Goal: Information Seeking & Learning: Learn about a topic

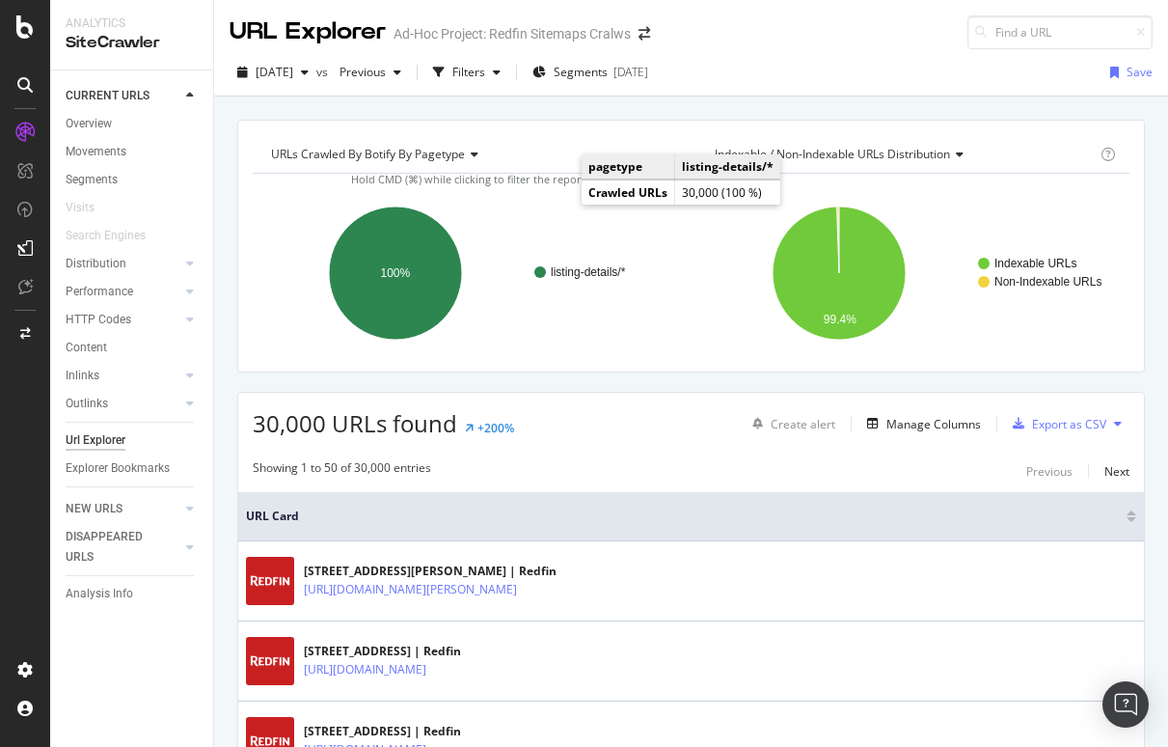
scroll to position [118, 0]
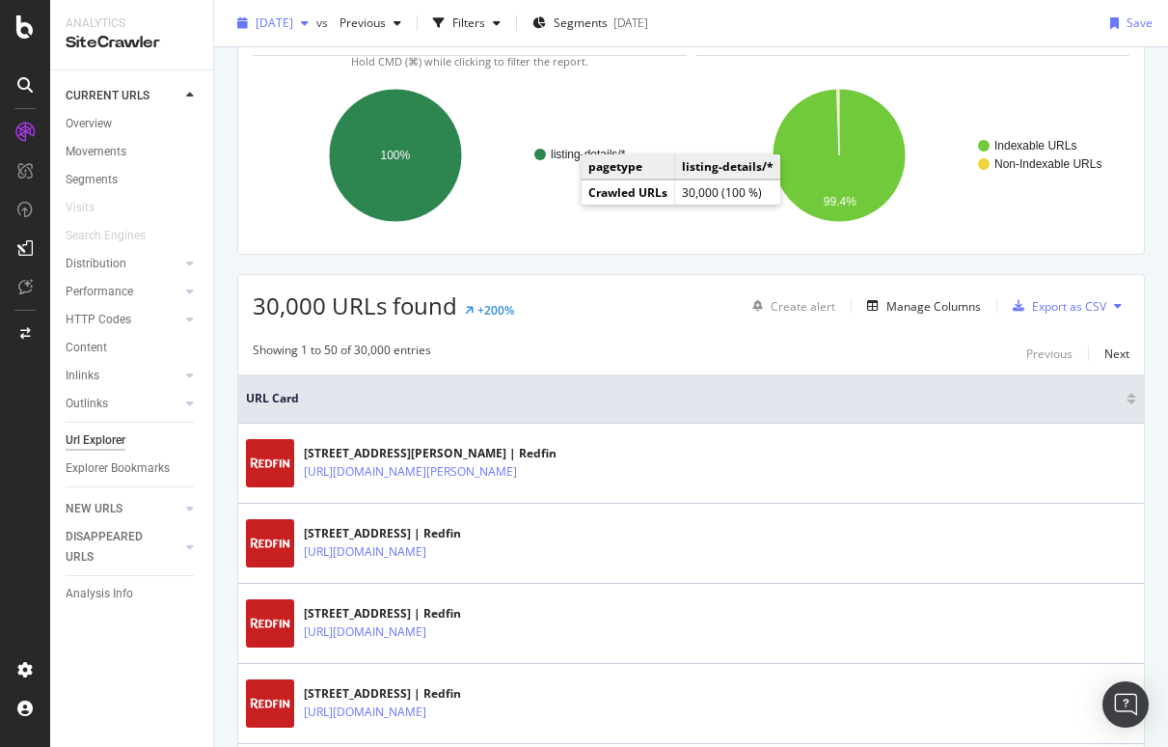
click at [293, 20] on span "2025 Sep. 17th" at bounding box center [275, 22] width 38 height 16
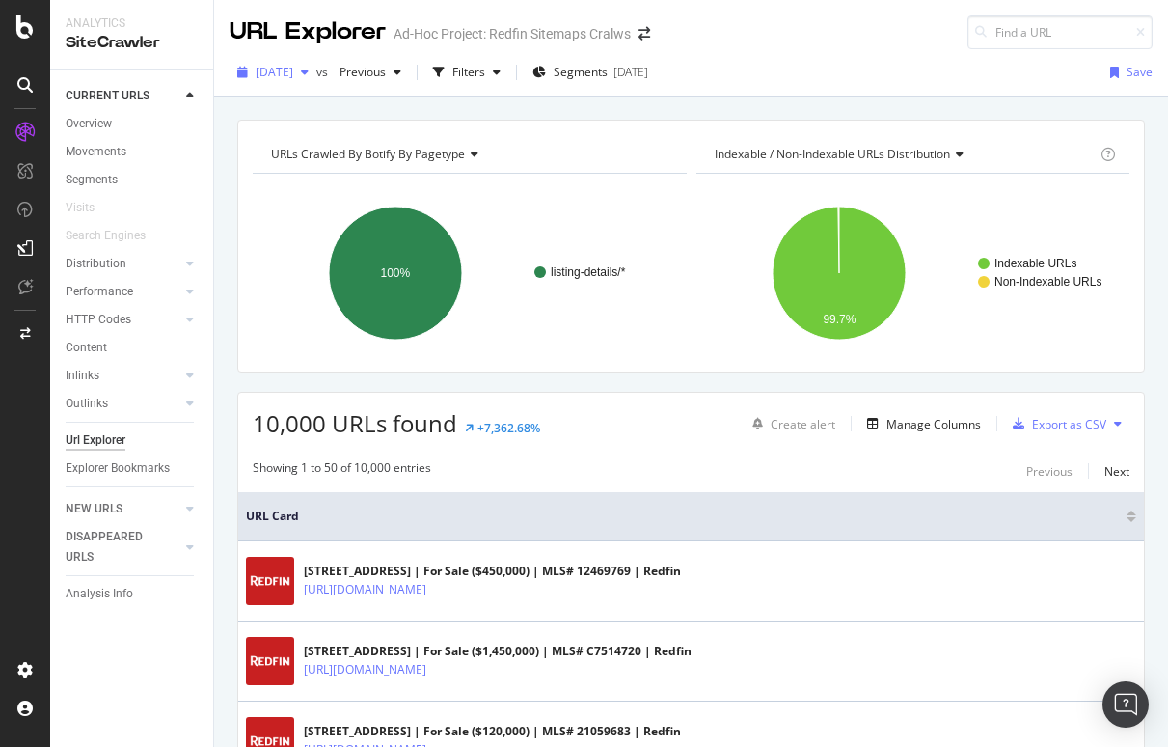
click at [293, 77] on span "[DATE]" at bounding box center [275, 72] width 38 height 16
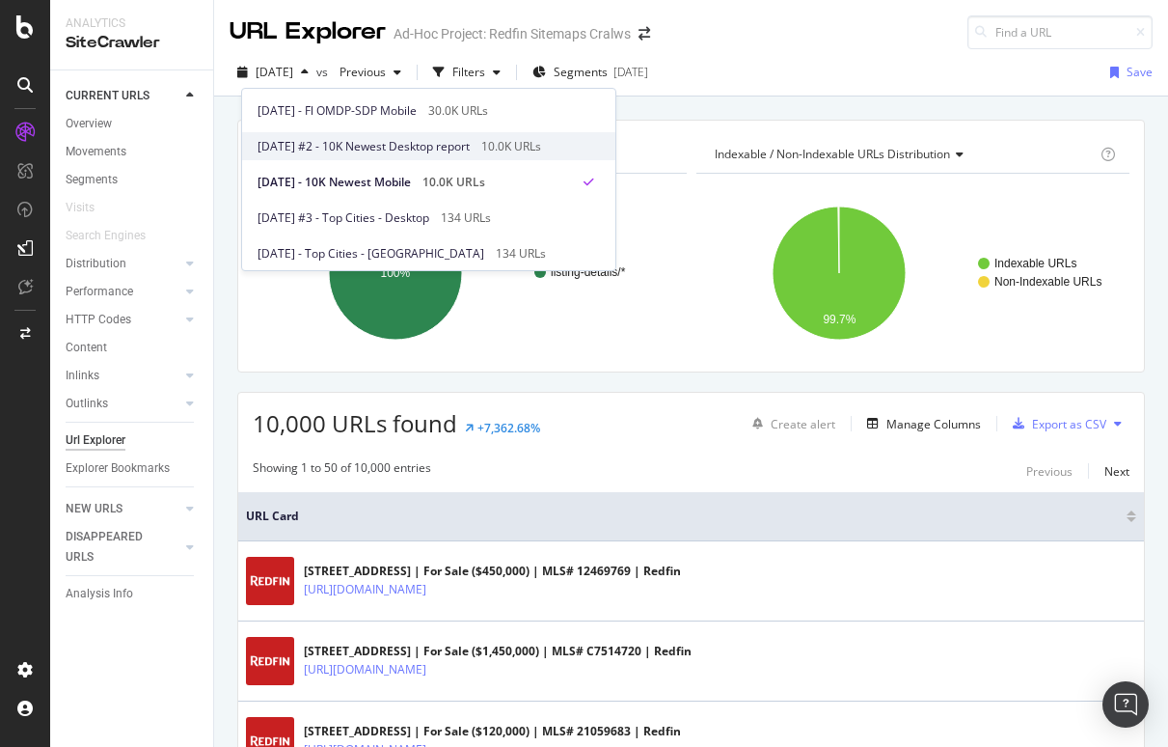
click at [315, 133] on div "2025 Sep. 15th #2 - 10K Newest Desktop report 10.0K URLs" at bounding box center [428, 146] width 373 height 28
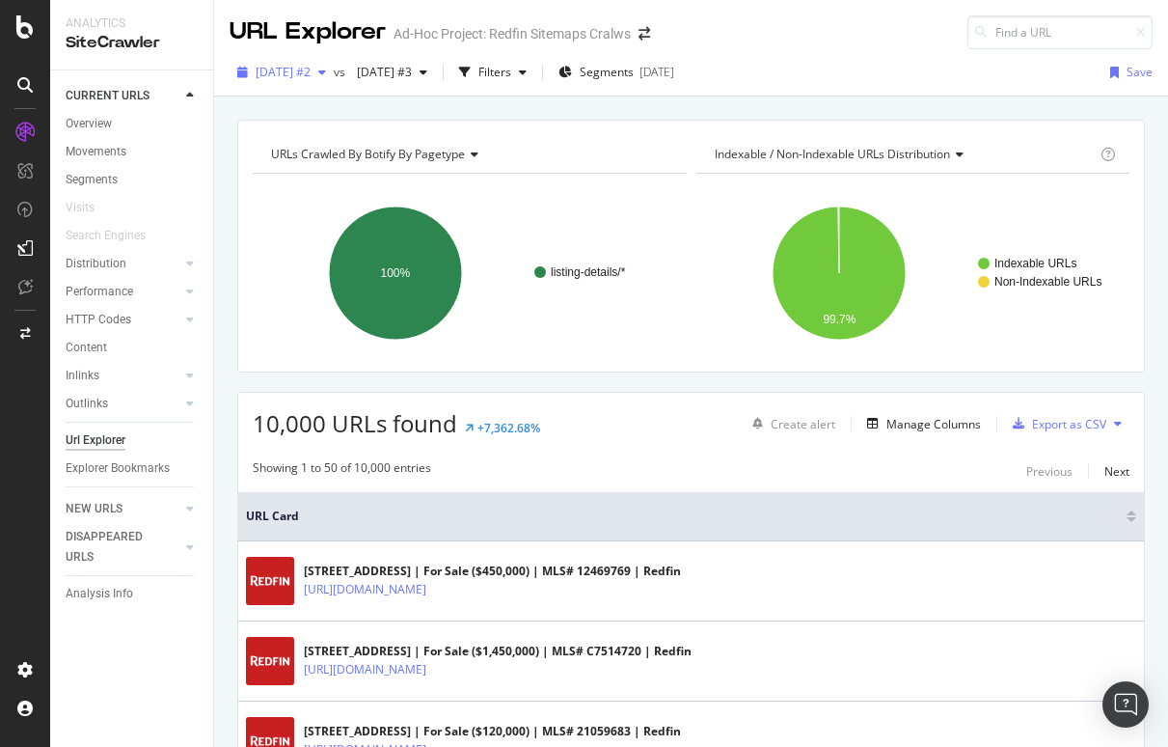
click at [311, 67] on span "2025 Sep. 15th #2" at bounding box center [283, 72] width 55 height 16
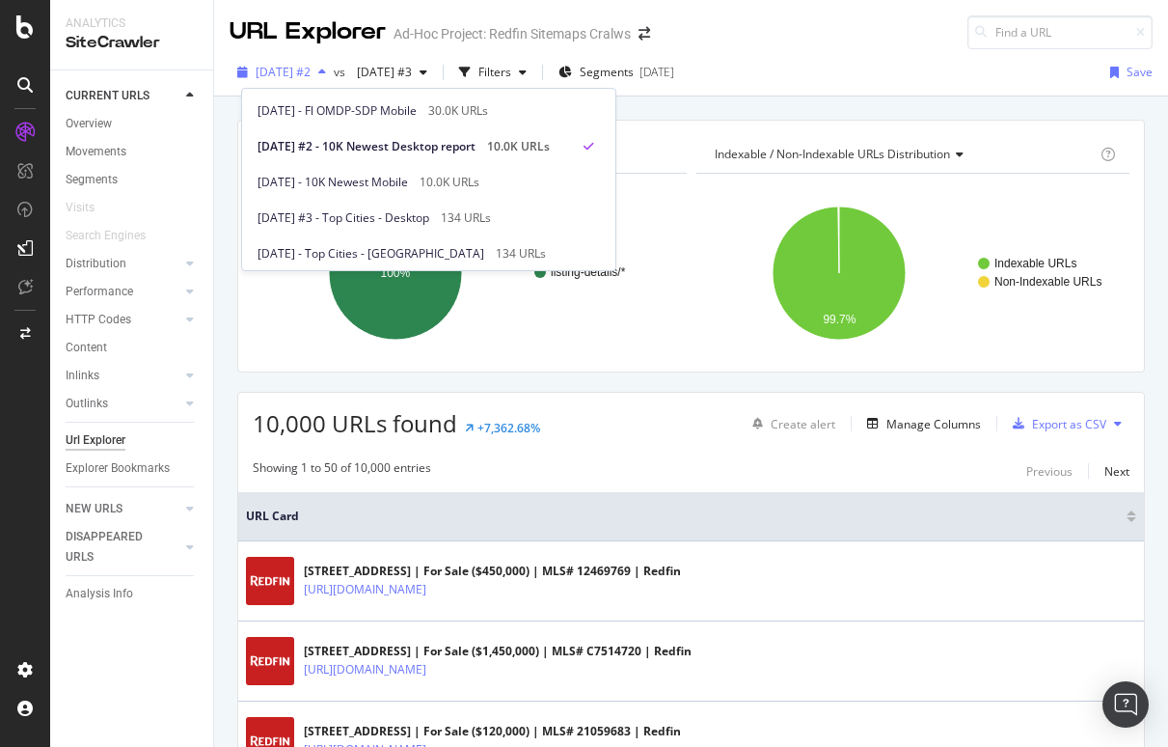
click at [305, 68] on span "2025 Sep. 15th #2" at bounding box center [283, 72] width 55 height 16
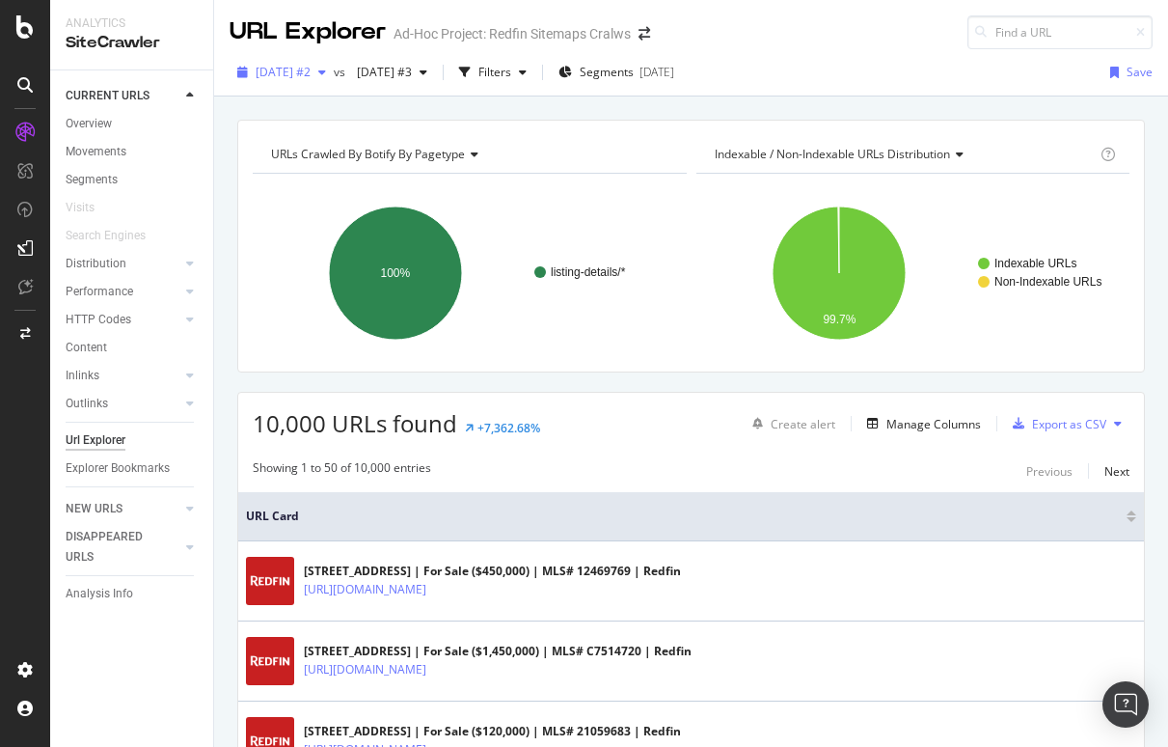
click at [305, 68] on span "2025 Sep. 15th #2" at bounding box center [283, 72] width 55 height 16
click at [93, 433] on div "Url Explorer" at bounding box center [96, 440] width 60 height 20
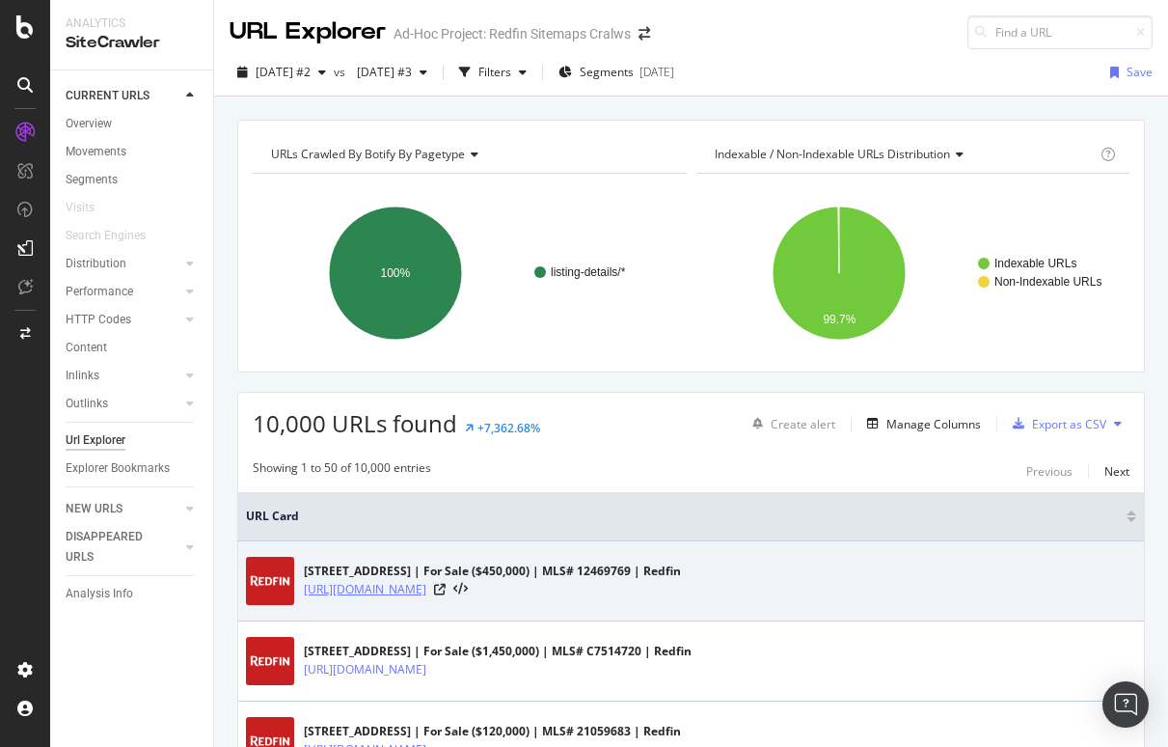
click at [426, 590] on link "[URL][DOMAIN_NAME]" at bounding box center [365, 589] width 123 height 19
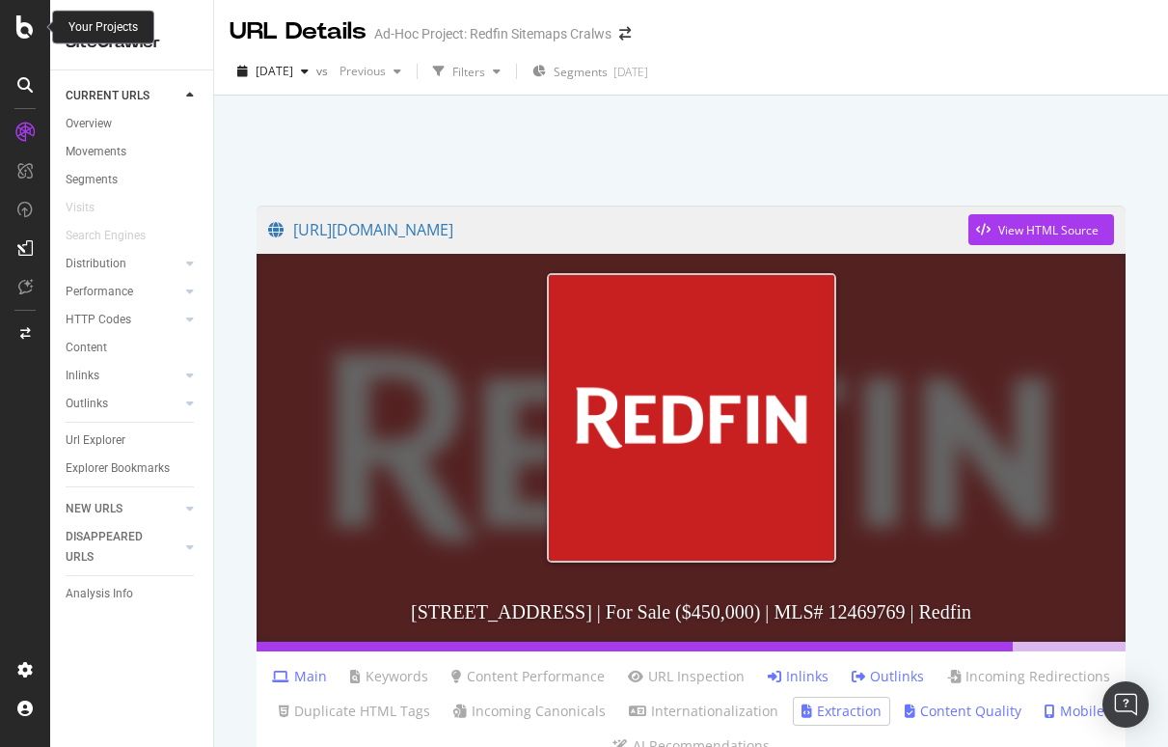
click at [31, 25] on icon at bounding box center [24, 26] width 17 height 23
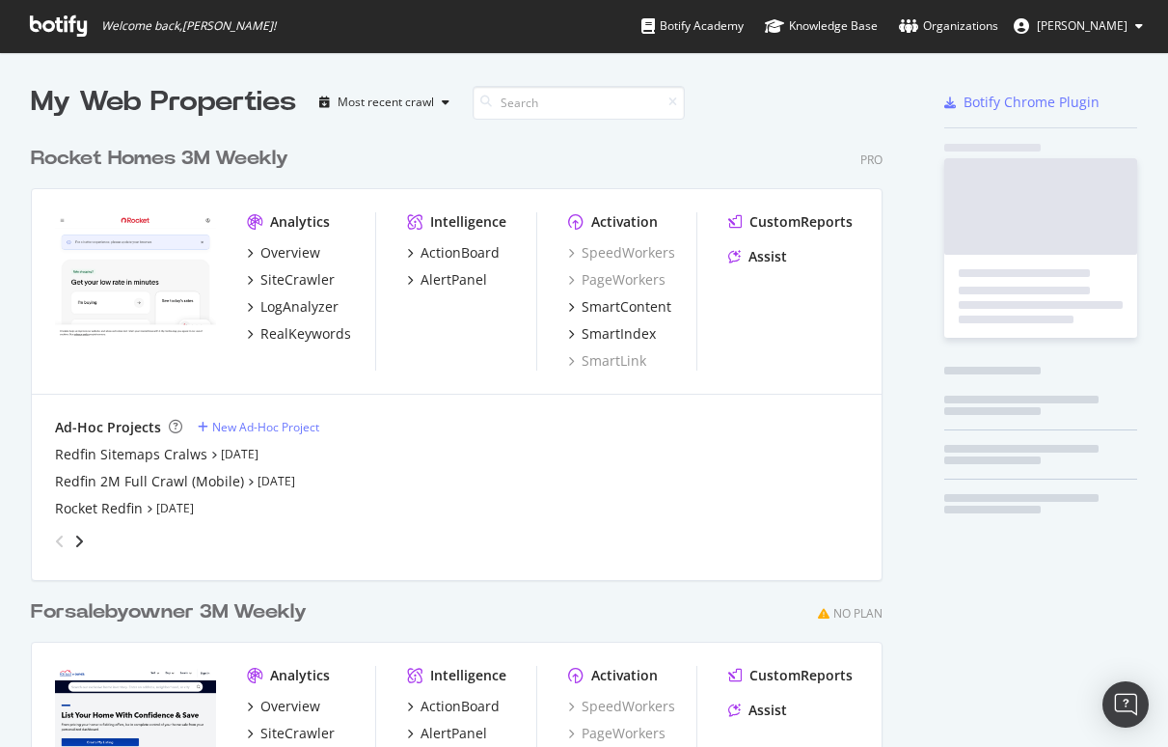
scroll to position [747, 1168]
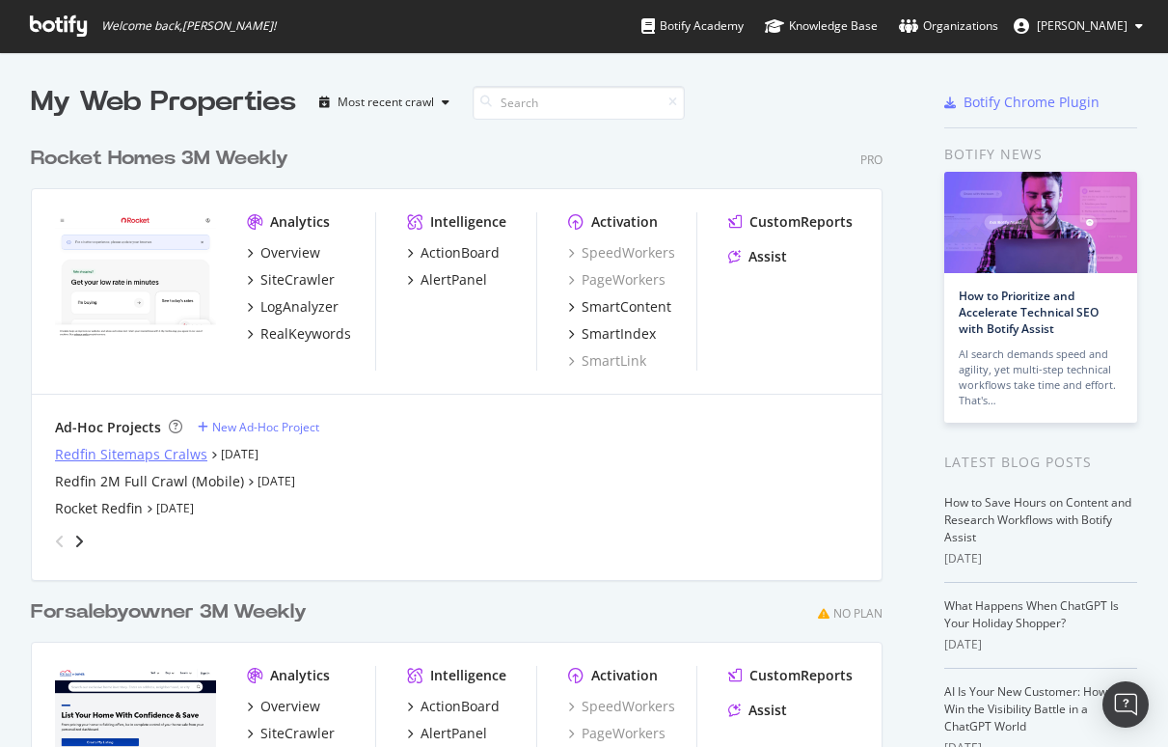
click at [129, 456] on div "Redfin Sitemaps Cralws" at bounding box center [131, 454] width 152 height 19
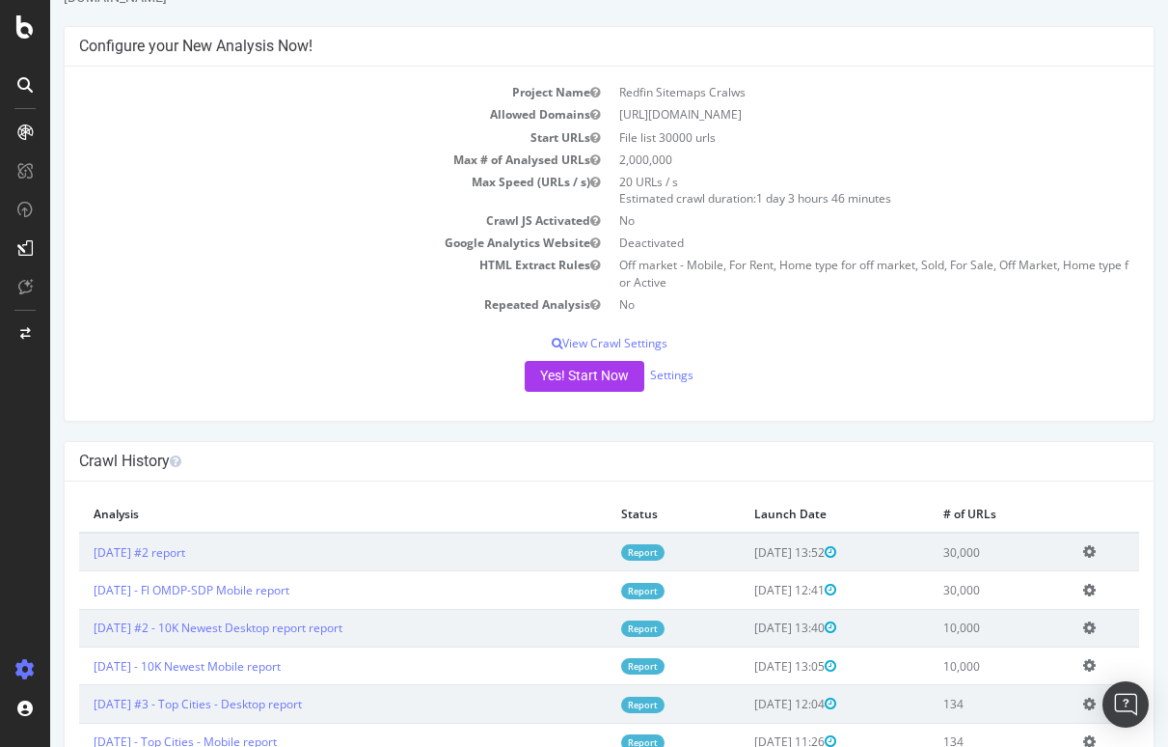
scroll to position [70, 0]
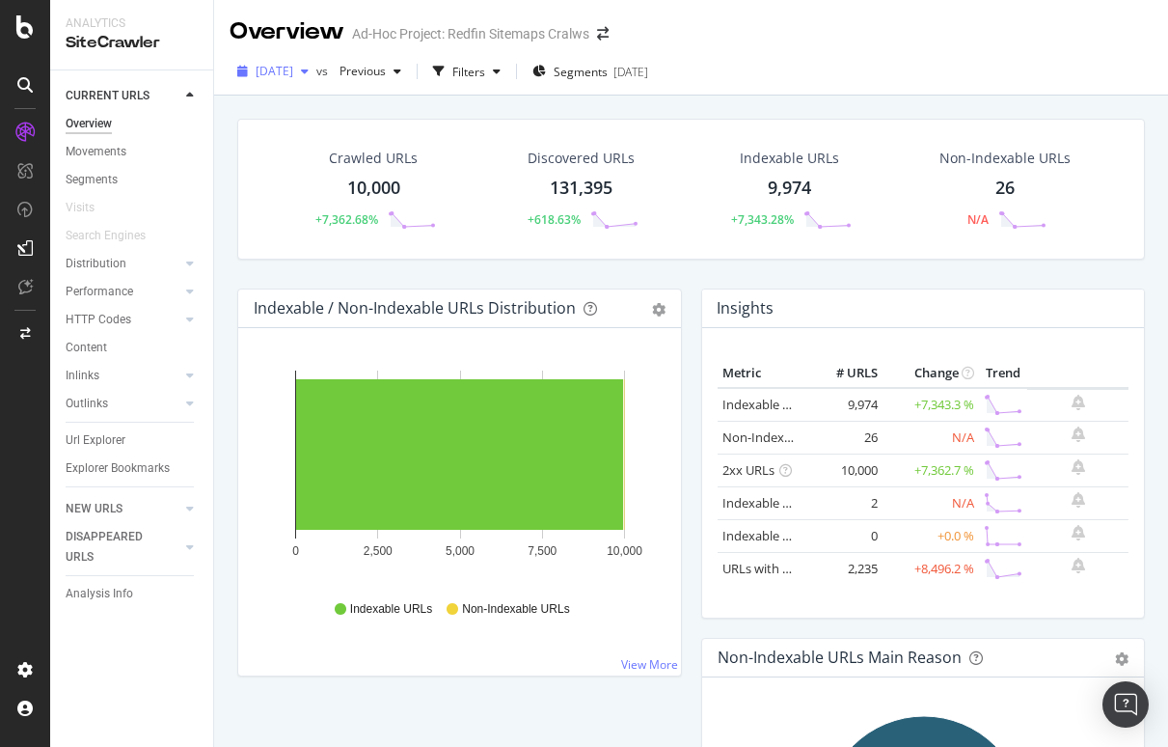
click at [282, 68] on span "2025 Sep. 15th" at bounding box center [275, 71] width 38 height 16
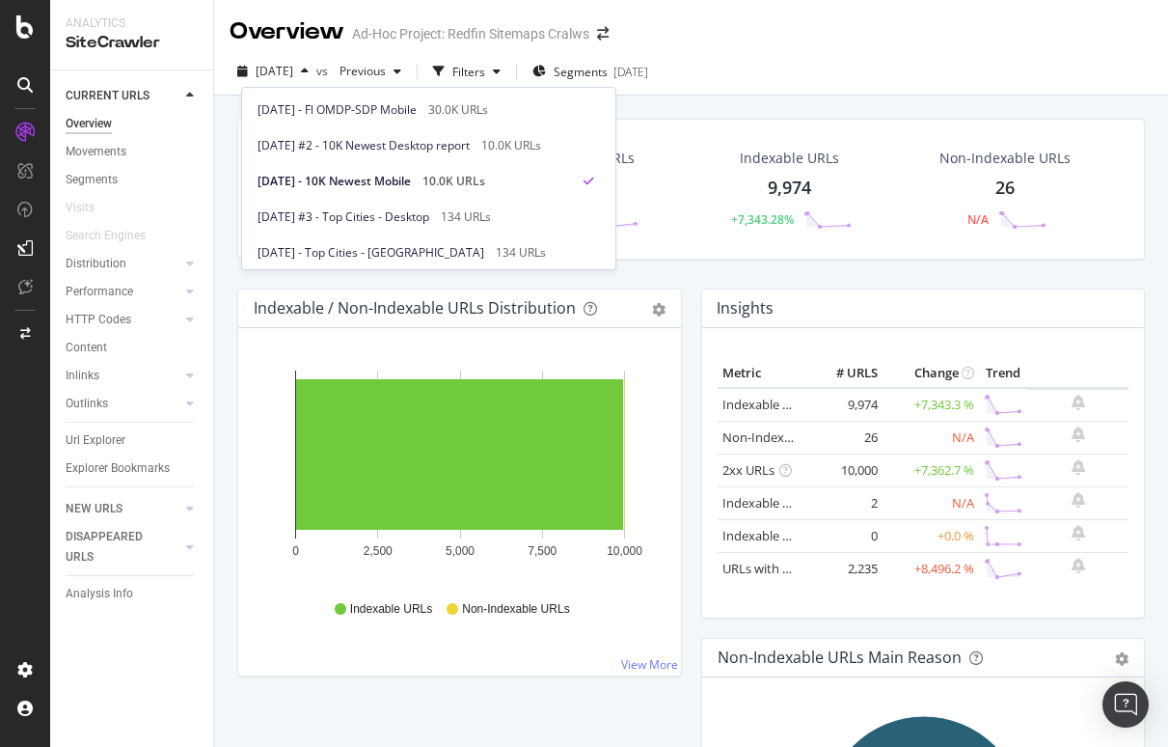
click at [999, 86] on div "2025 Sep. 15th vs Previous Filters Segments 2025-09-15" at bounding box center [691, 75] width 954 height 39
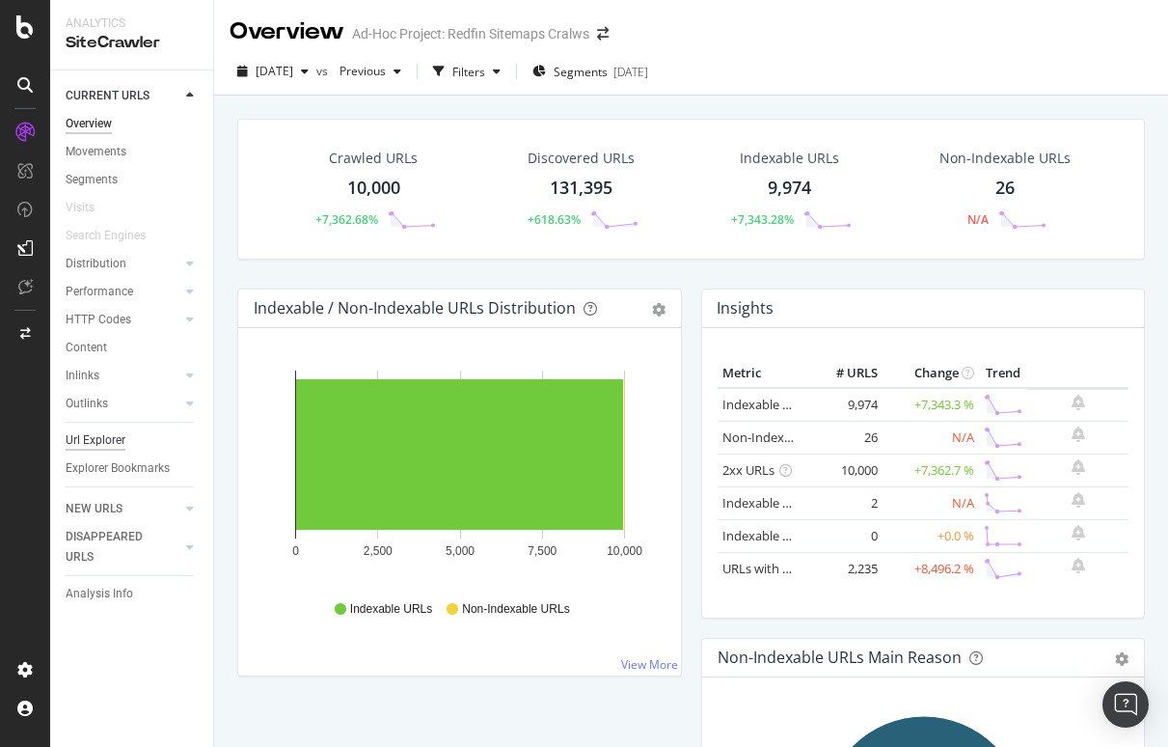
click at [105, 436] on div "Url Explorer" at bounding box center [96, 440] width 60 height 20
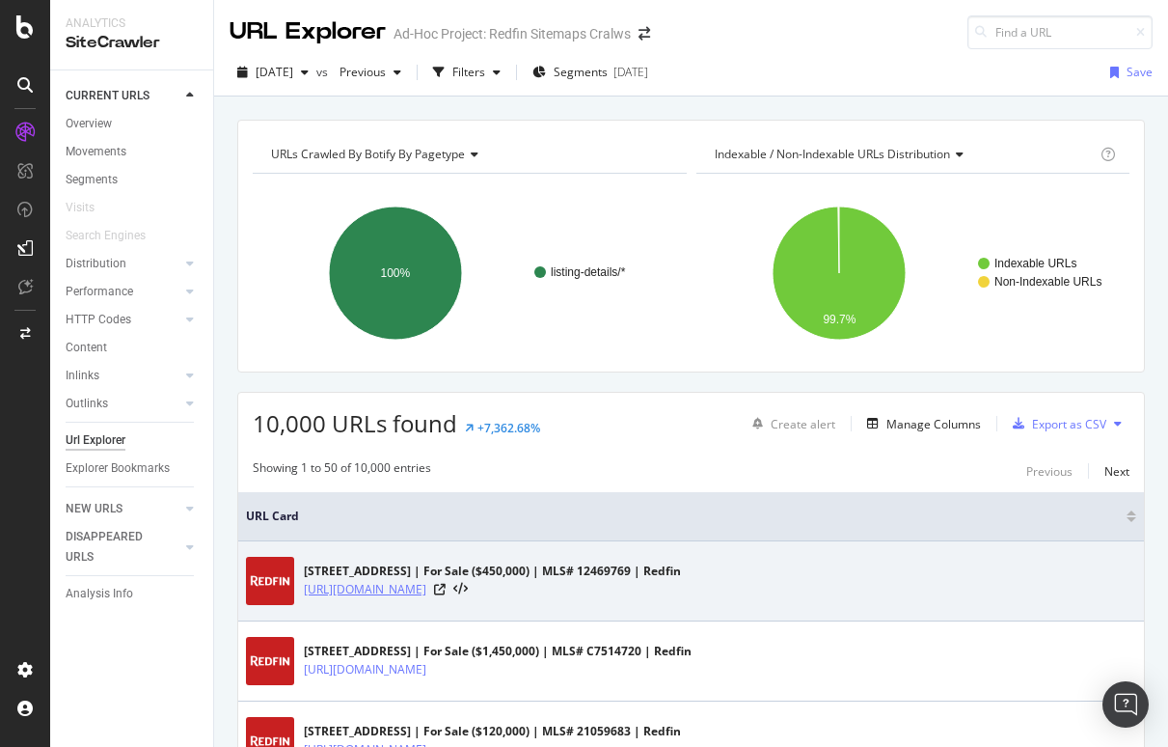
click at [412, 585] on link "https://www.redfin.com/IL/Downers-Grove/1014-Braemoor-Dr-60515/unit-B/home/1963…" at bounding box center [365, 589] width 123 height 19
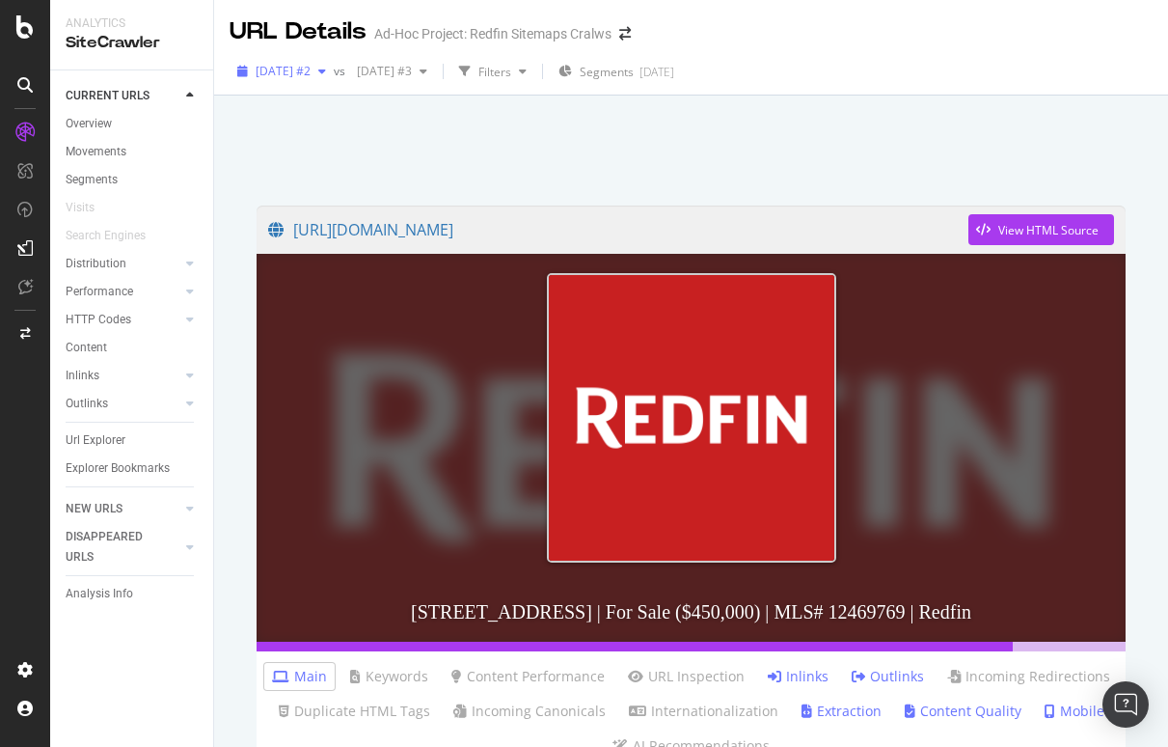
click at [311, 75] on span "[DATE] #2" at bounding box center [283, 71] width 55 height 16
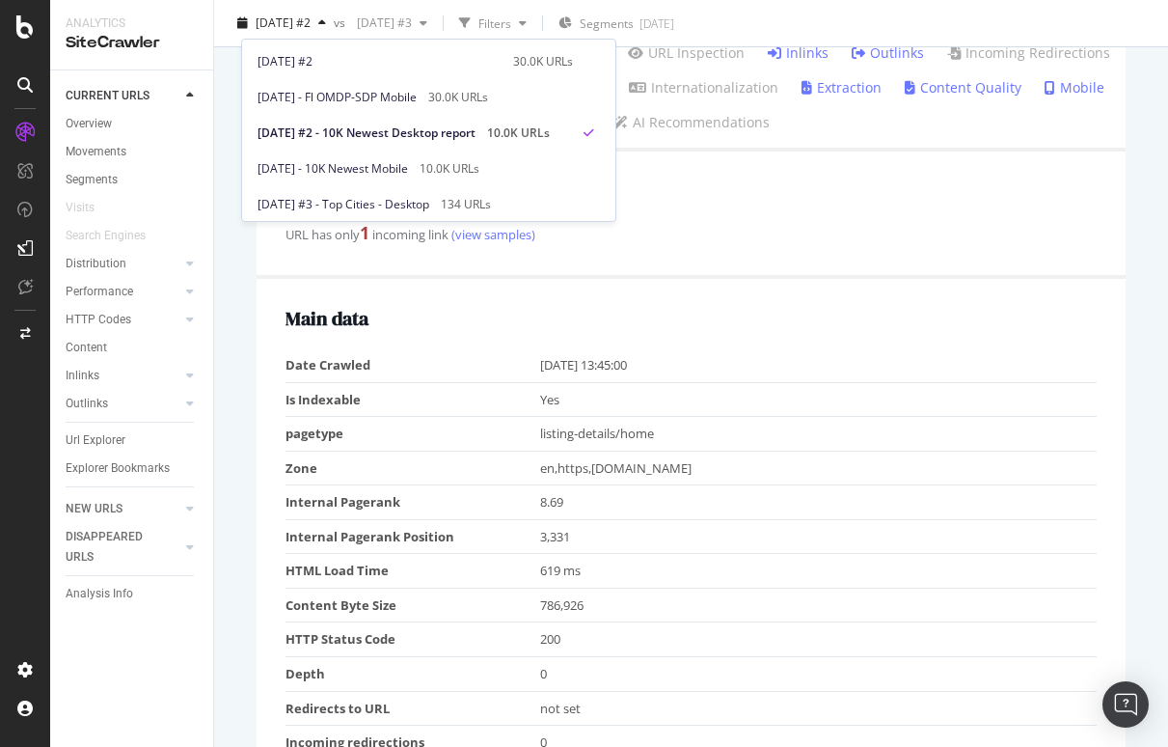
scroll to position [725, 0]
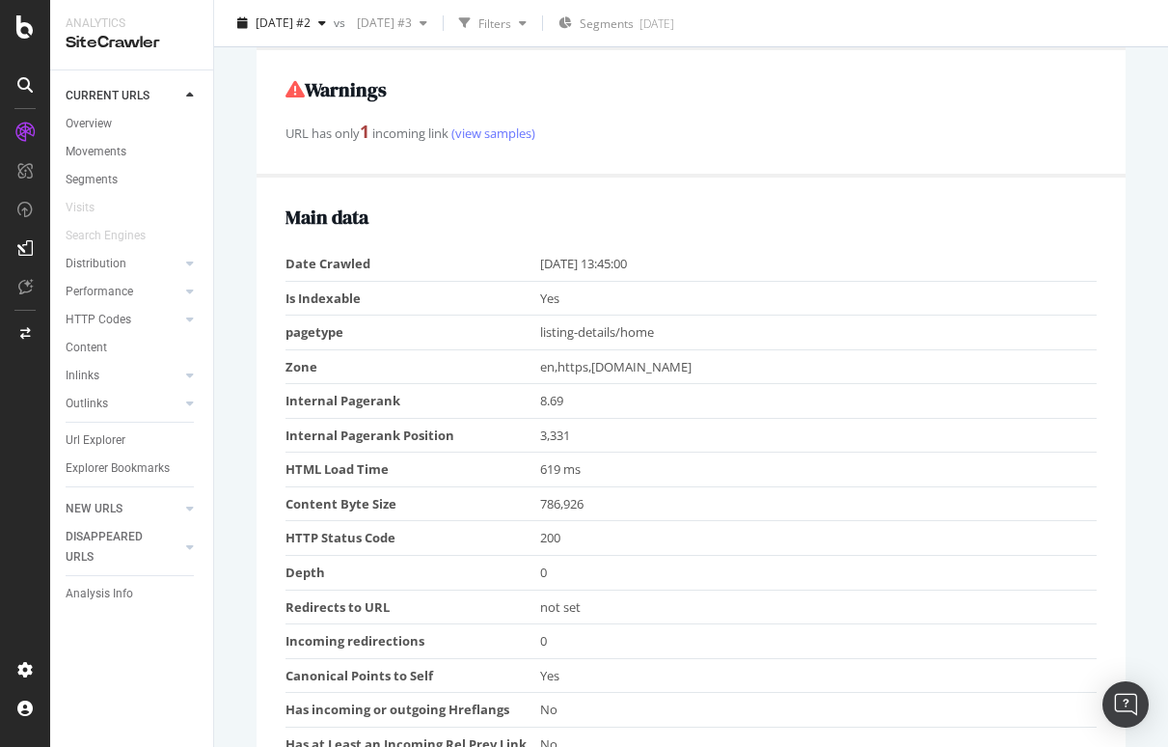
click at [773, 145] on div "URL has only 1 incoming link (view samples)" at bounding box center [691, 132] width 811 height 25
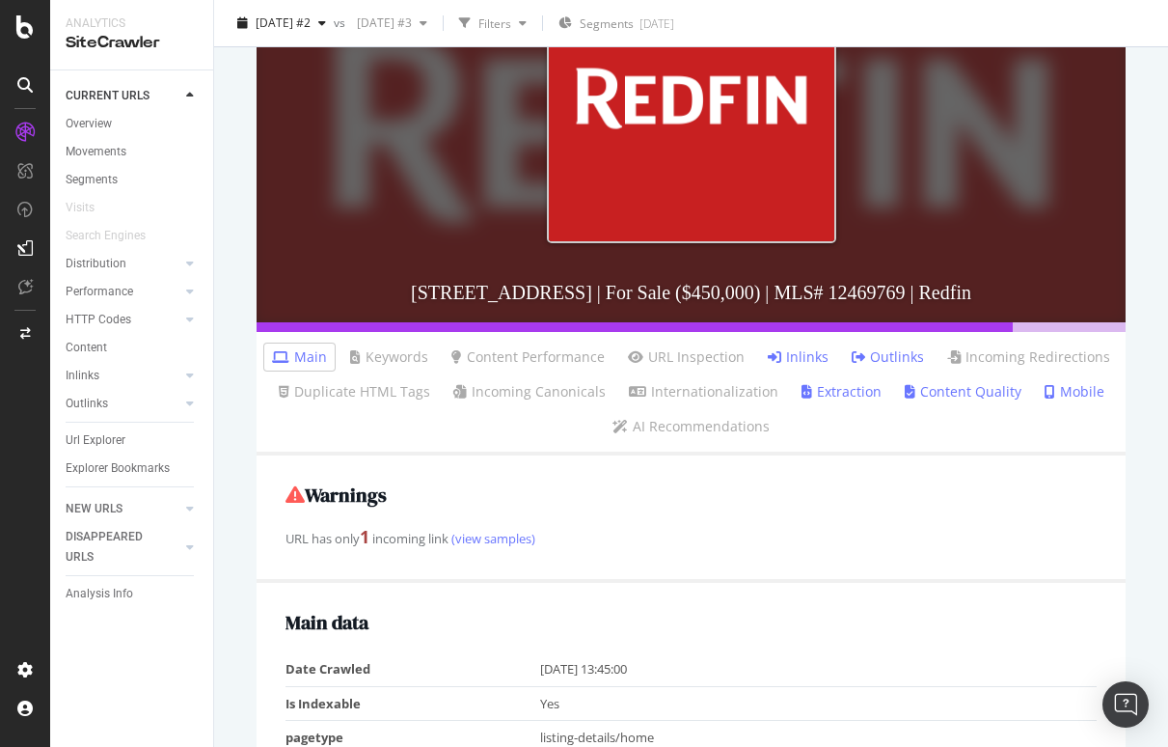
scroll to position [308, 0]
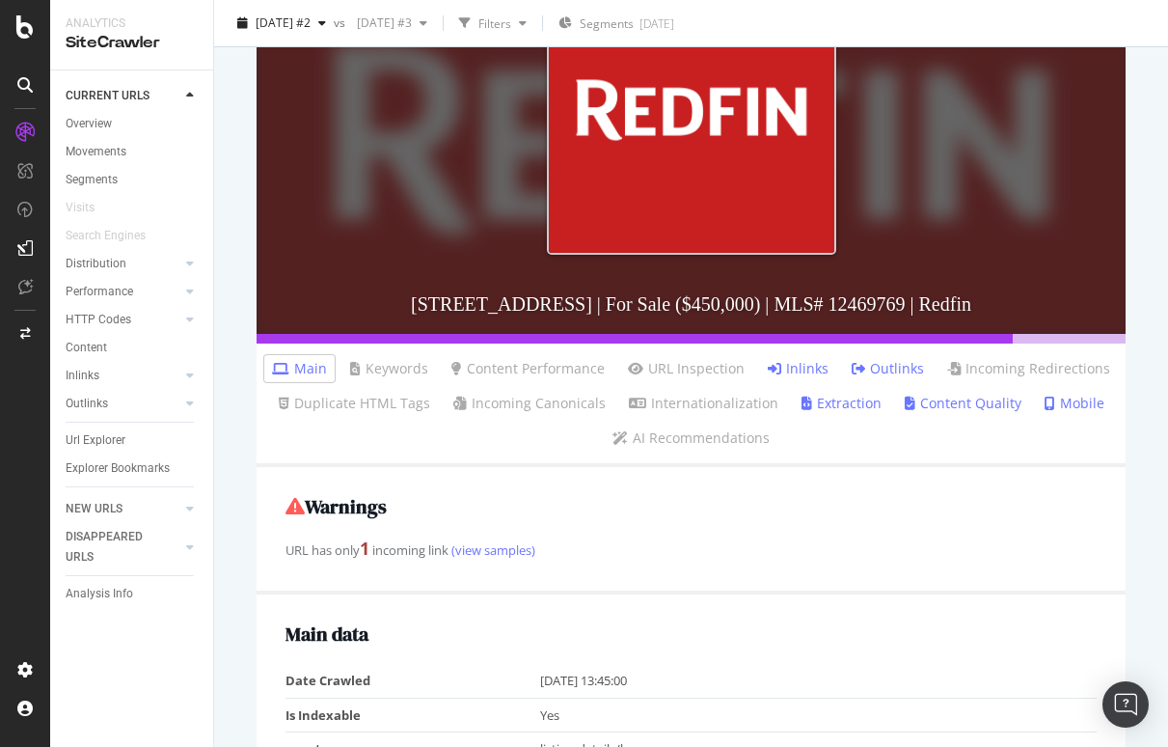
click at [822, 413] on link "Extraction" at bounding box center [842, 403] width 80 height 19
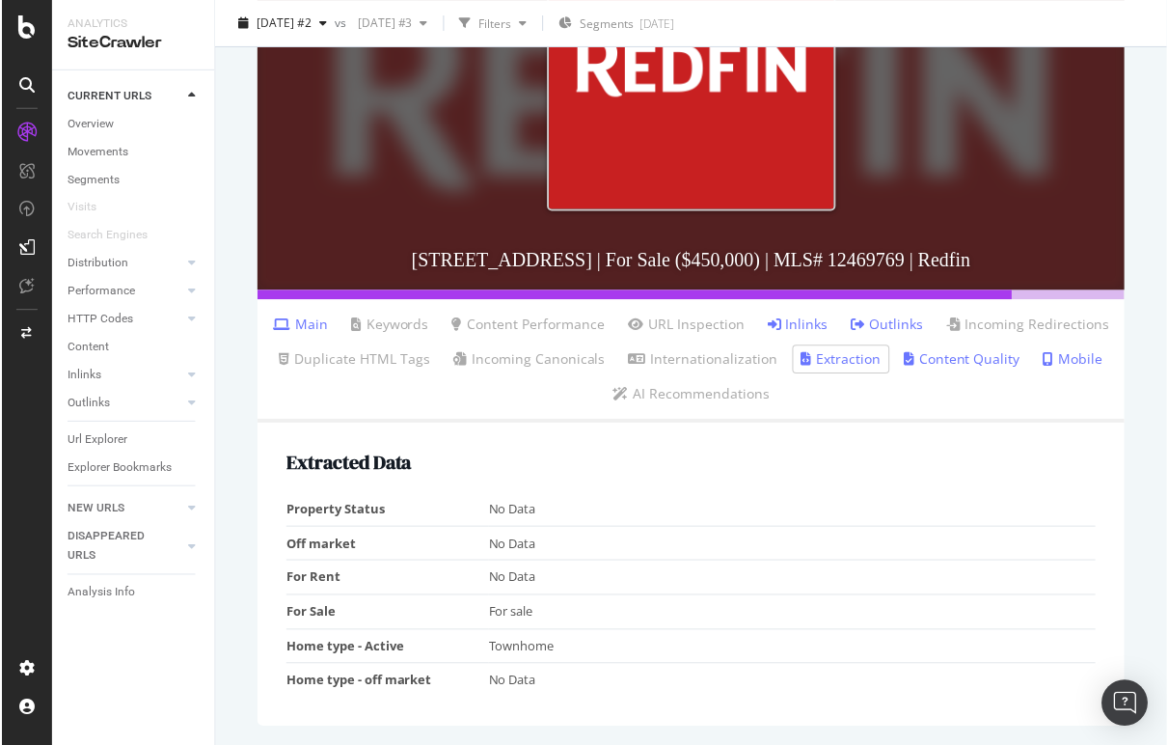
scroll to position [369, 0]
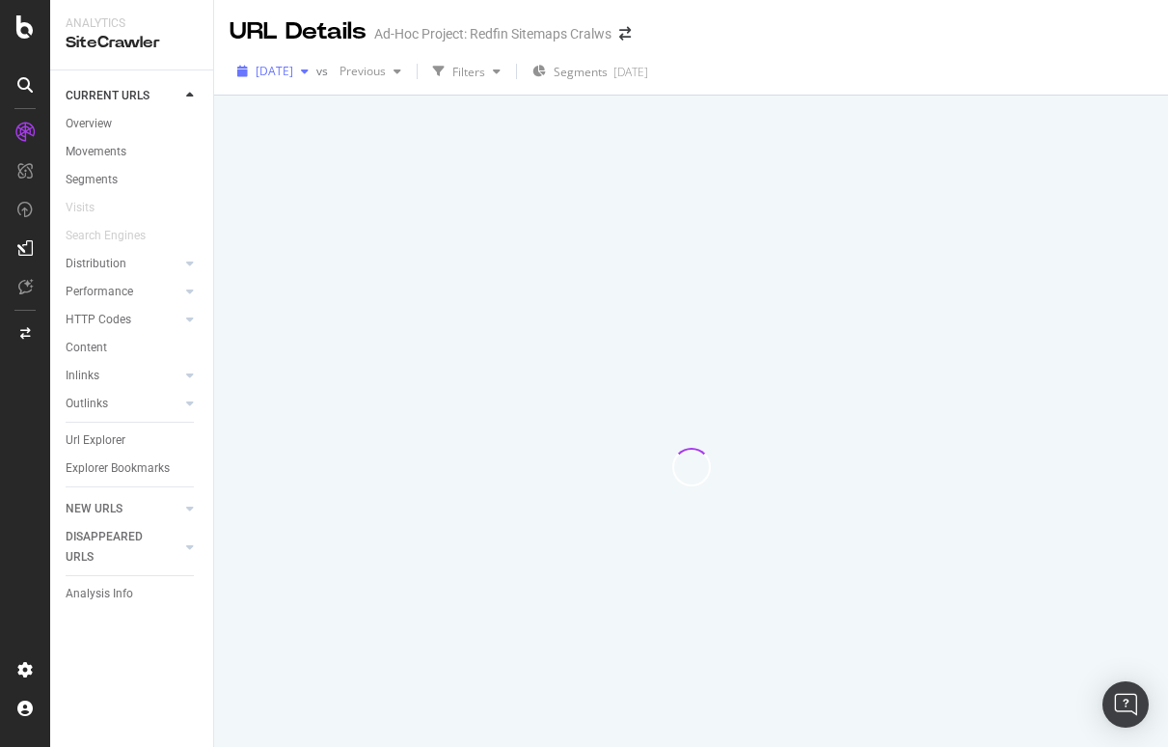
click at [293, 71] on span "2025 Sep. 15th" at bounding box center [275, 71] width 38 height 16
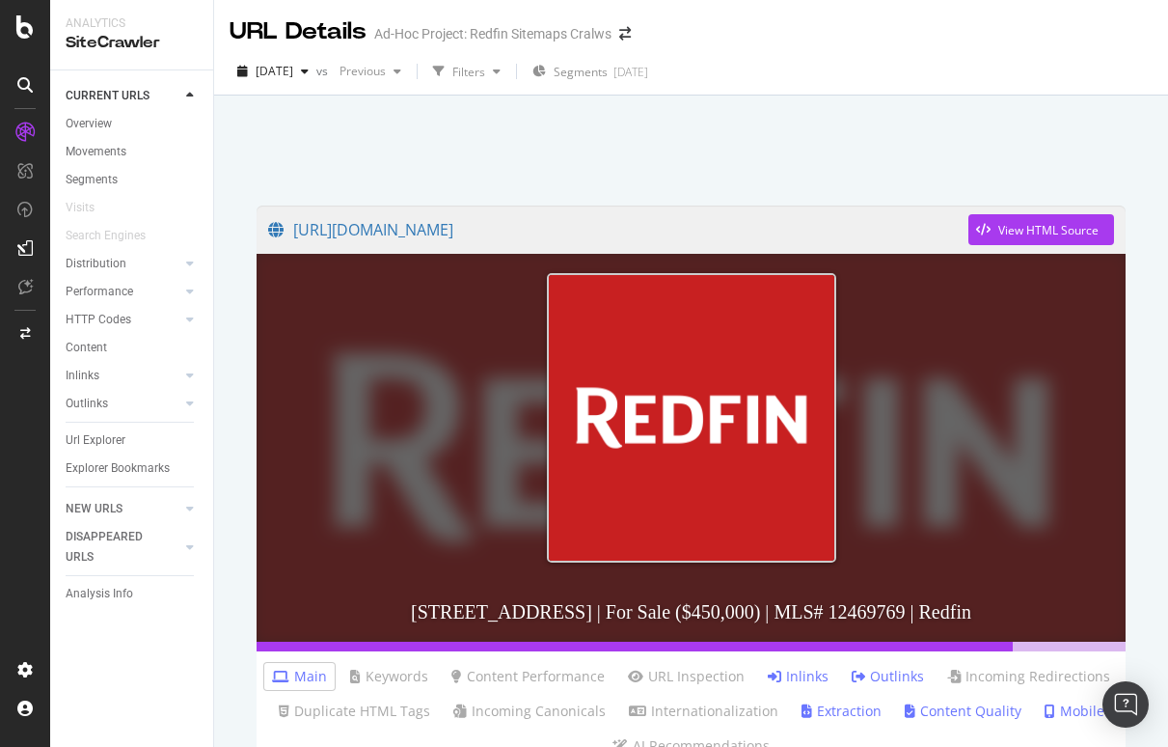
click at [958, 74] on div "2025 Sep. 15th vs Previous Filters Segments 2025-09-15" at bounding box center [691, 75] width 954 height 39
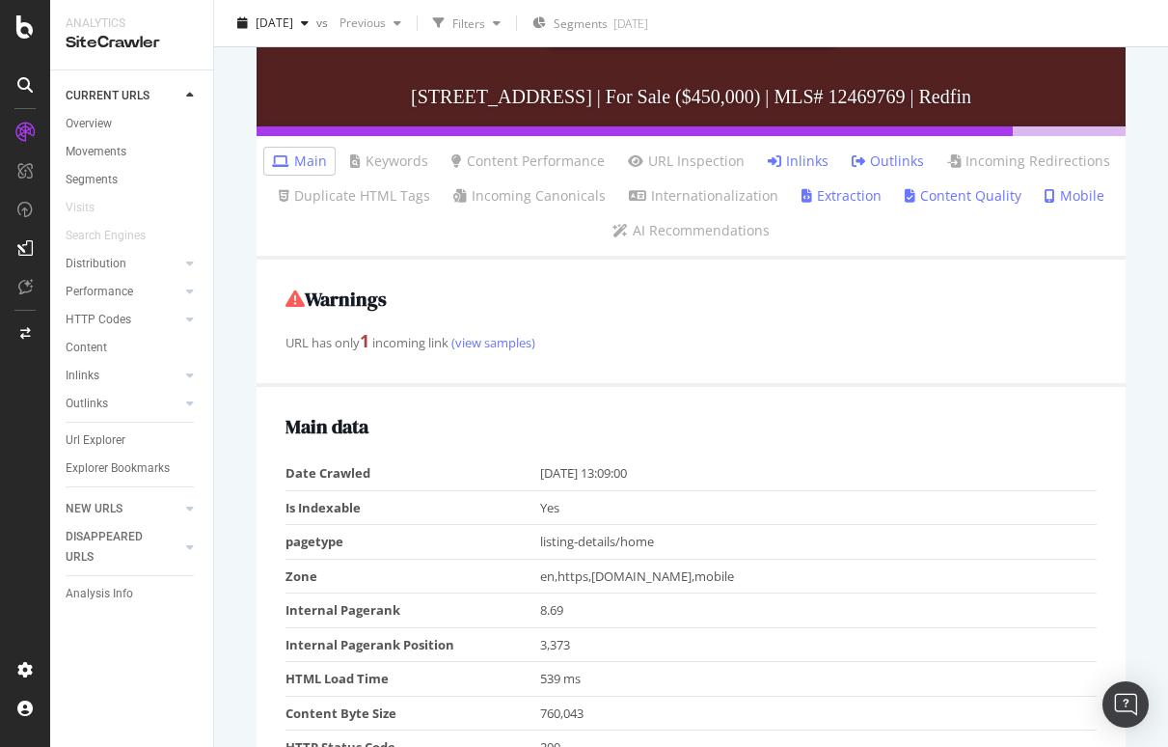
scroll to position [498, 0]
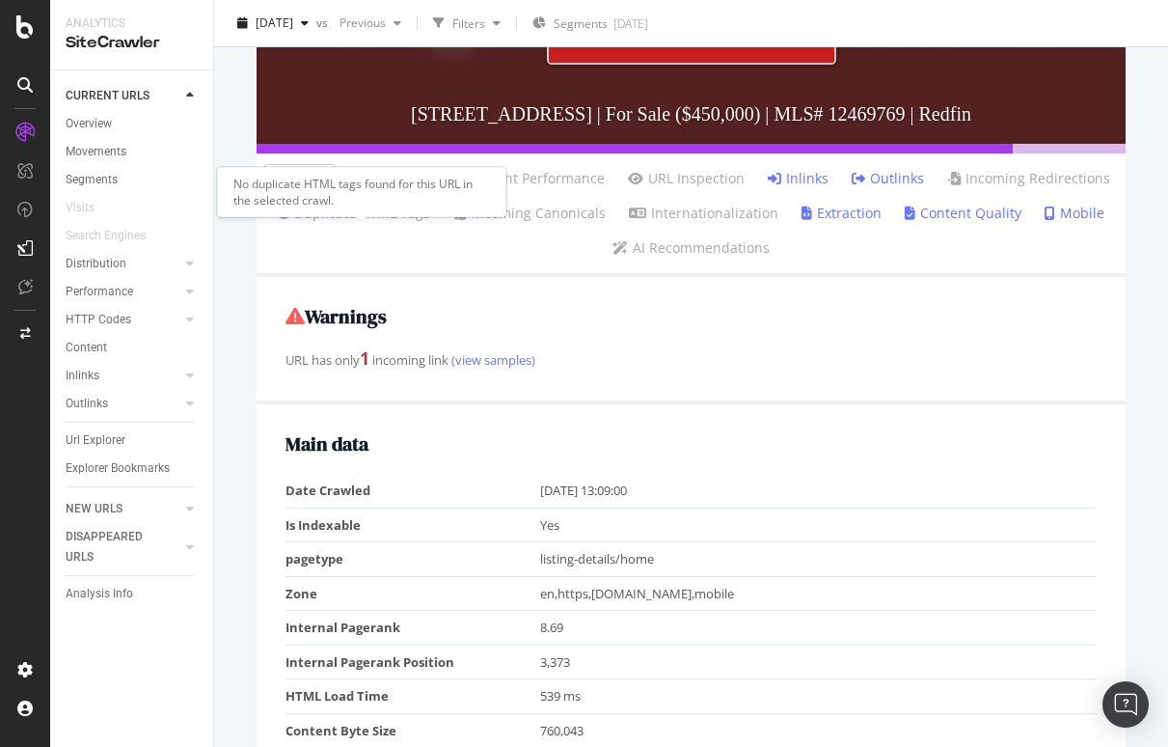
click at [360, 223] on link "Duplicate HTML Tags" at bounding box center [354, 213] width 151 height 19
click at [955, 223] on link "Content Quality" at bounding box center [963, 213] width 117 height 19
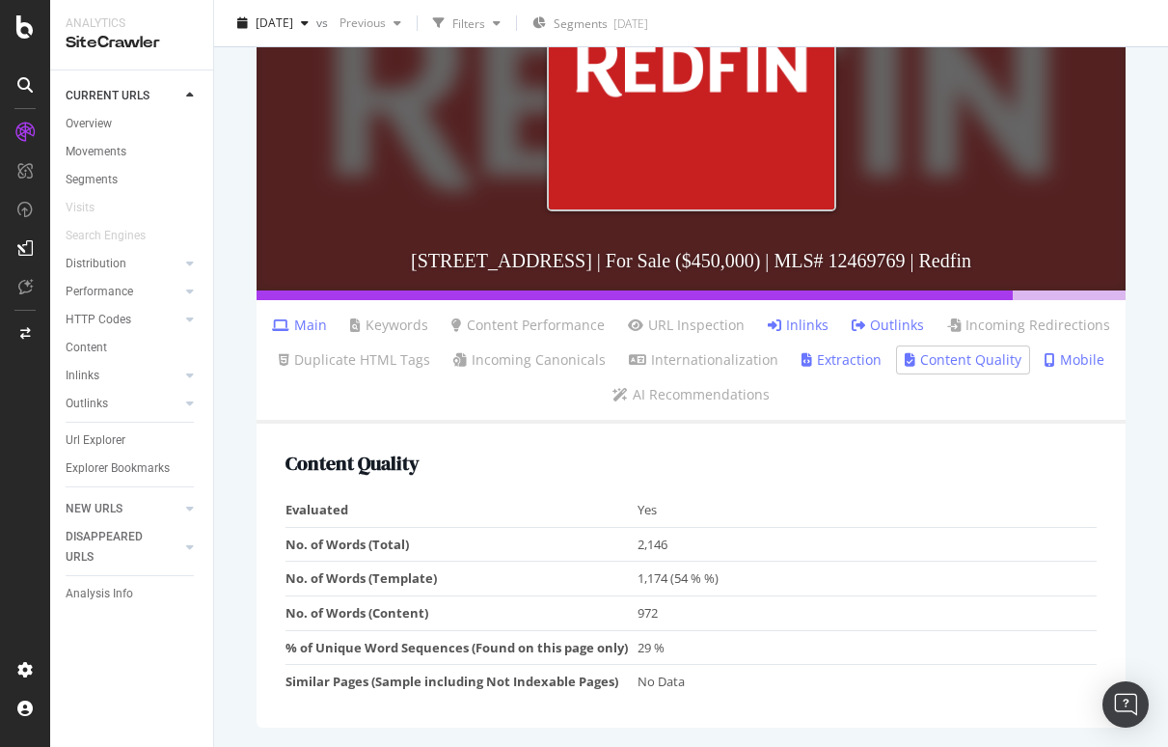
scroll to position [369, 0]
click at [320, 327] on link "Main" at bounding box center [299, 324] width 55 height 19
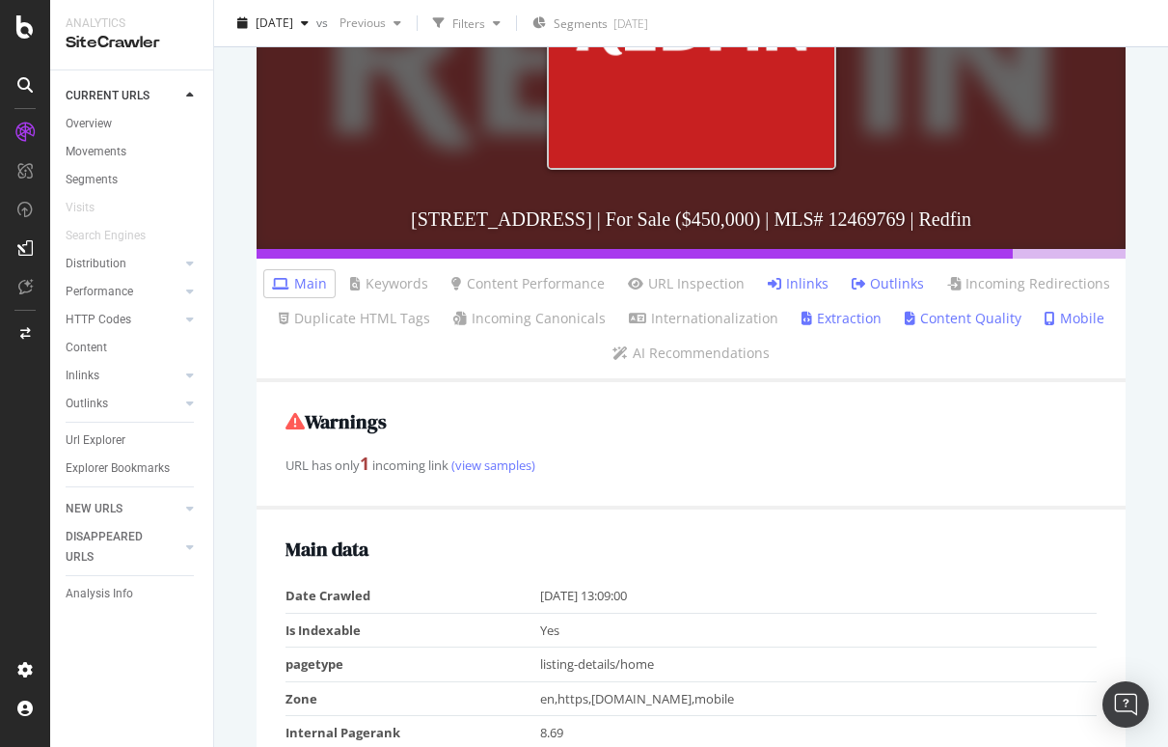
scroll to position [435, 0]
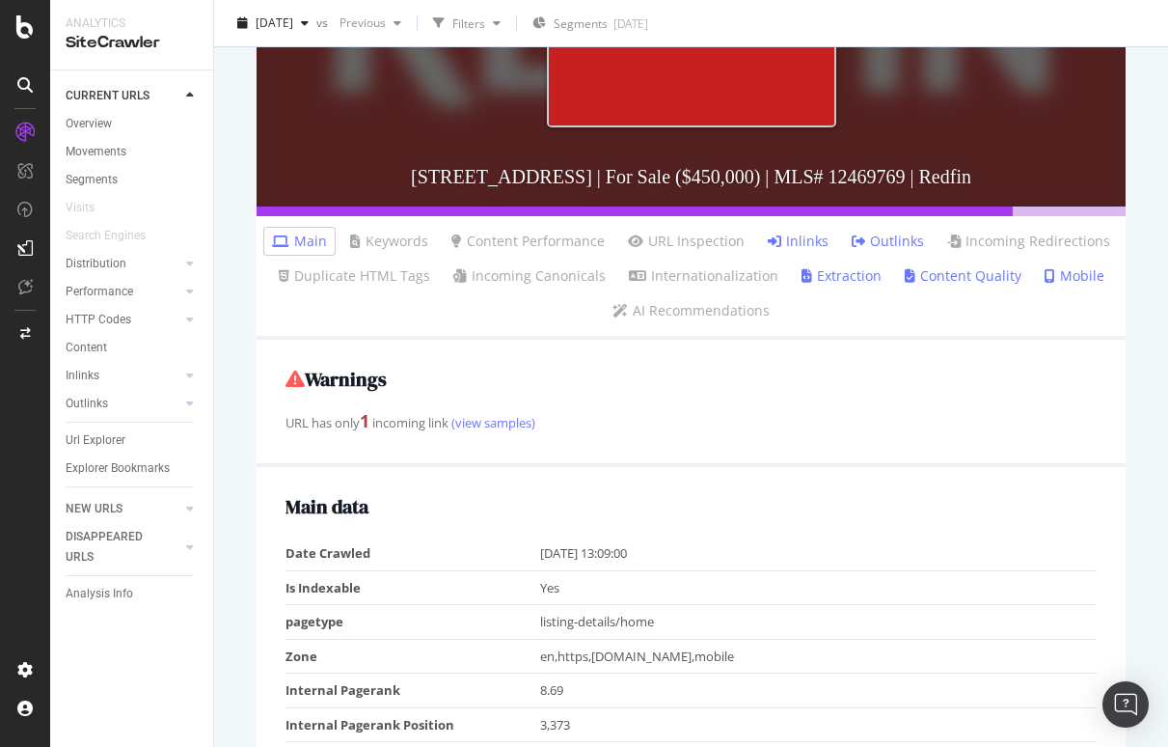
click at [830, 286] on link "Extraction" at bounding box center [842, 275] width 80 height 19
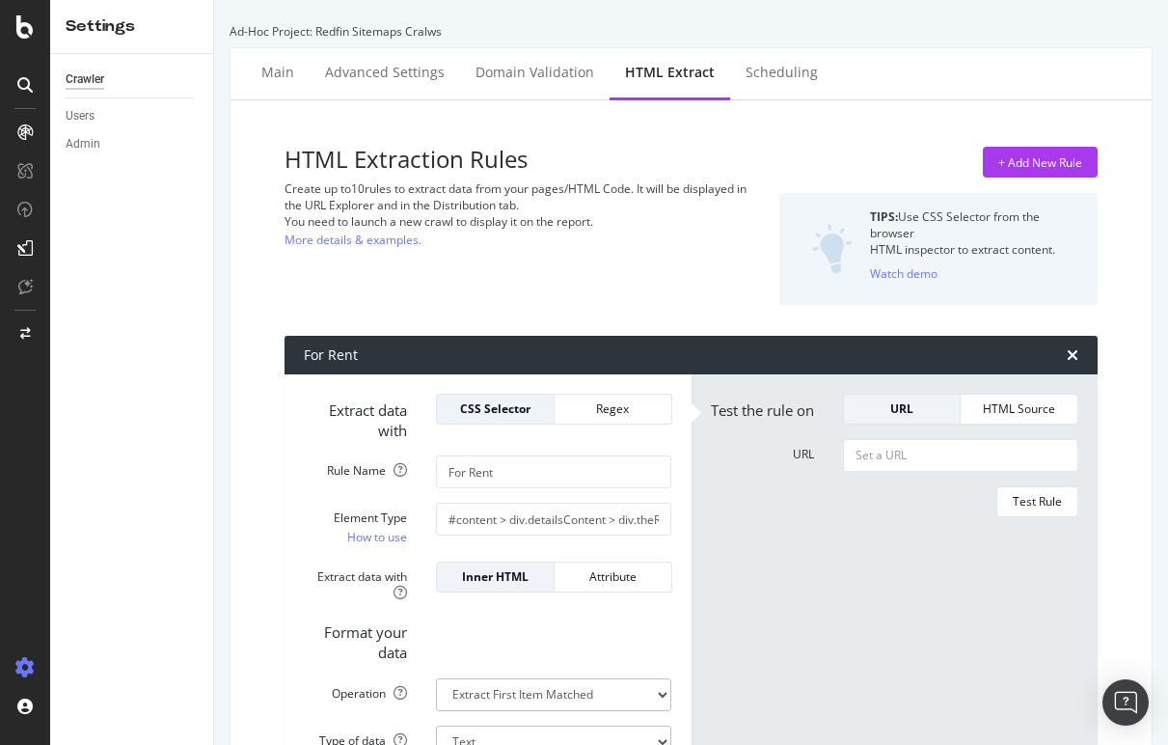
scroll to position [3261, 0]
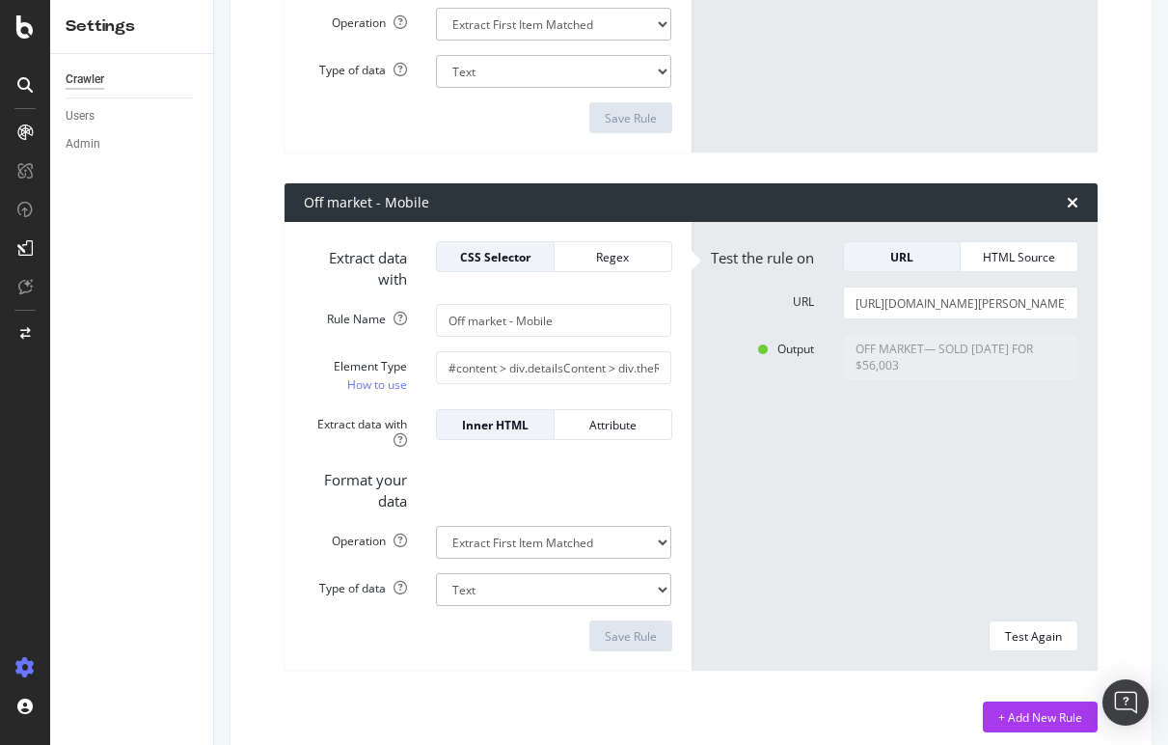
click at [834, 446] on div "OFF MARKET— SOLD [DATE] FOR $56,003" at bounding box center [961, 470] width 264 height 272
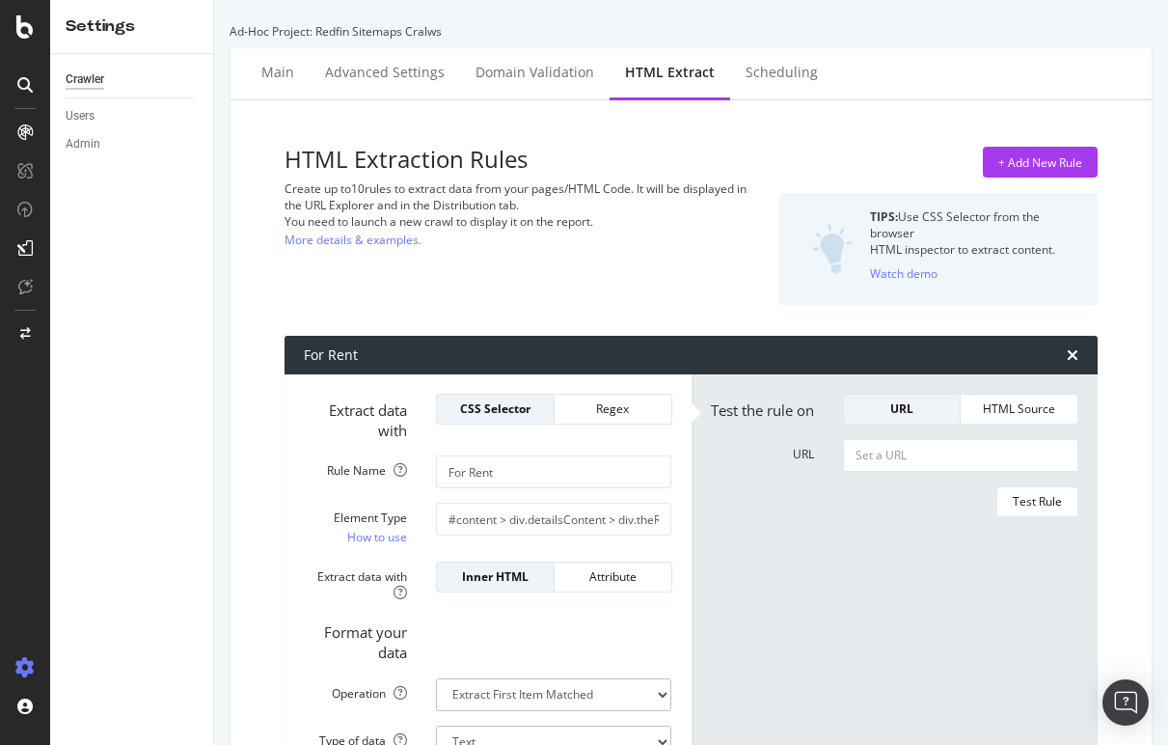
scroll to position [-1, 0]
